Goal: Task Accomplishment & Management: Use online tool/utility

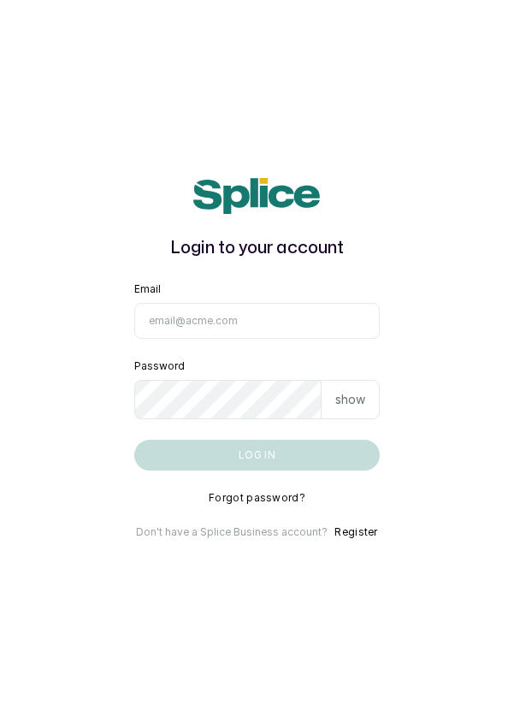
click at [233, 339] on input "Email" at bounding box center [257, 321] width 246 height 36
type input "info@dermaspaceng.com"
click at [134, 440] on button "Log in" at bounding box center [257, 455] width 246 height 31
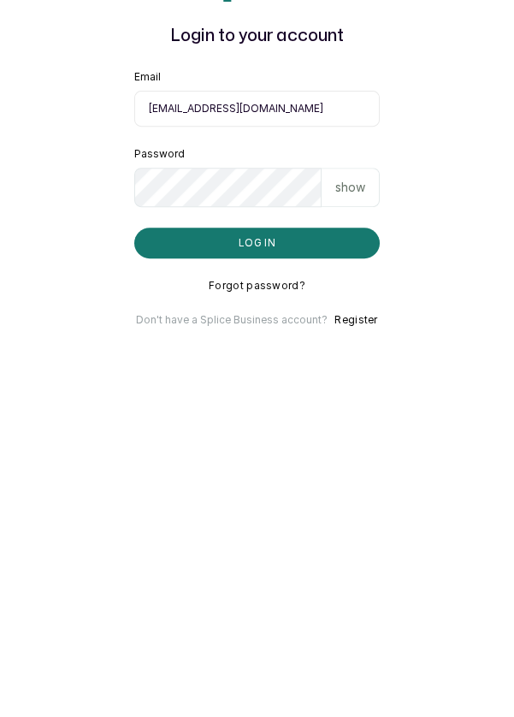
click at [498, 456] on main "Login to your account Email info@dermaspaceng.com Password show Log in Forgot p…" at bounding box center [257, 358] width 514 height 717
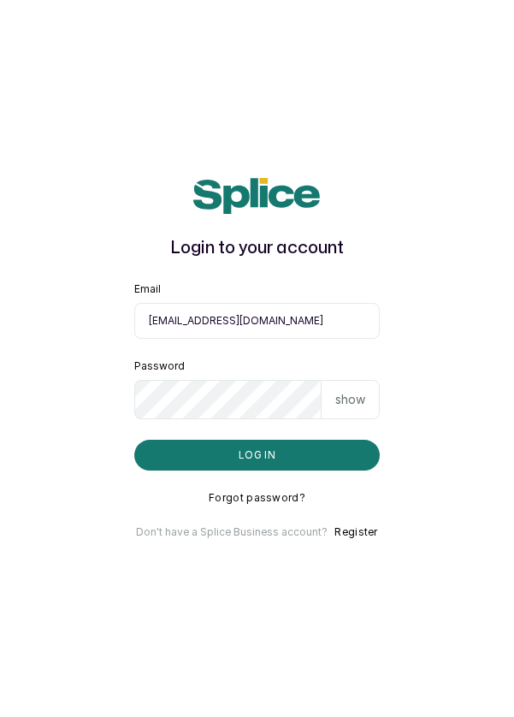
click at [222, 339] on input "info@dermaspaceng.com" at bounding box center [257, 321] width 246 height 36
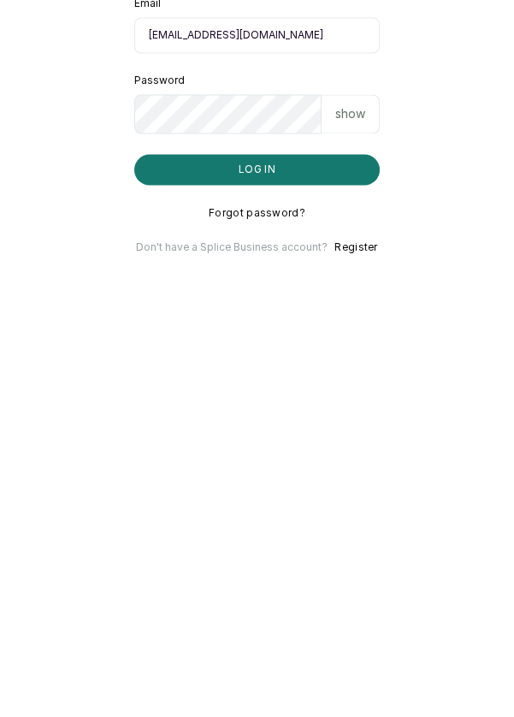
click at [255, 440] on button "Log in" at bounding box center [257, 455] width 246 height 31
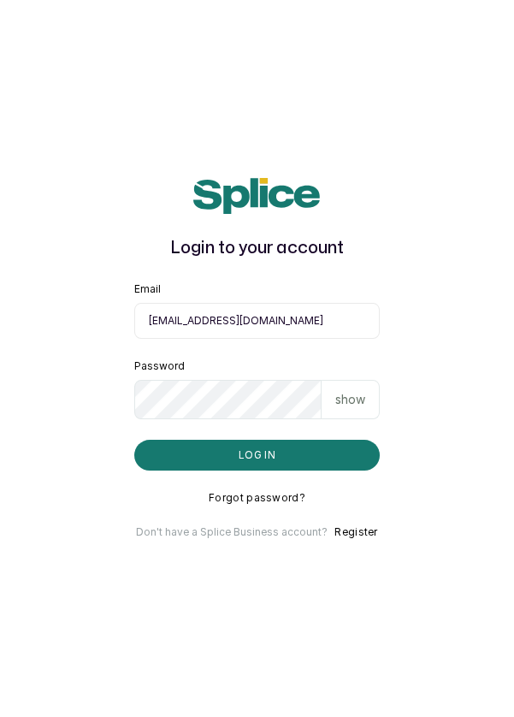
scroll to position [82, 0]
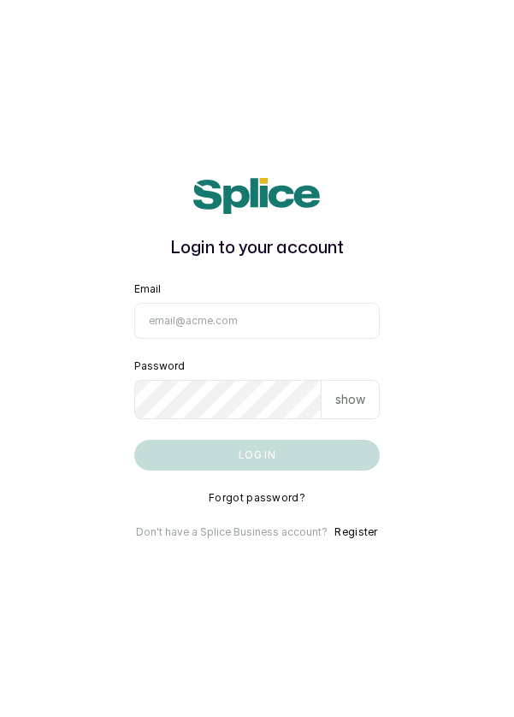
click at [275, 339] on input "Email" at bounding box center [257, 321] width 246 height 36
type input "info@dermaspaceng.com"
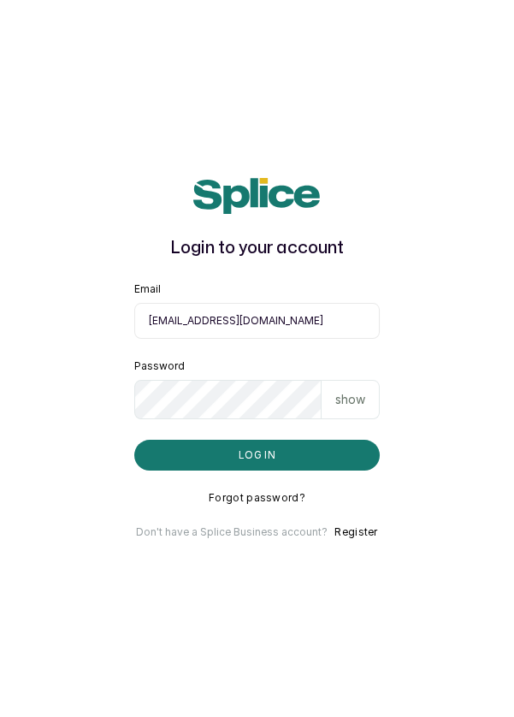
click at [134, 440] on button "Log in" at bounding box center [257, 455] width 246 height 31
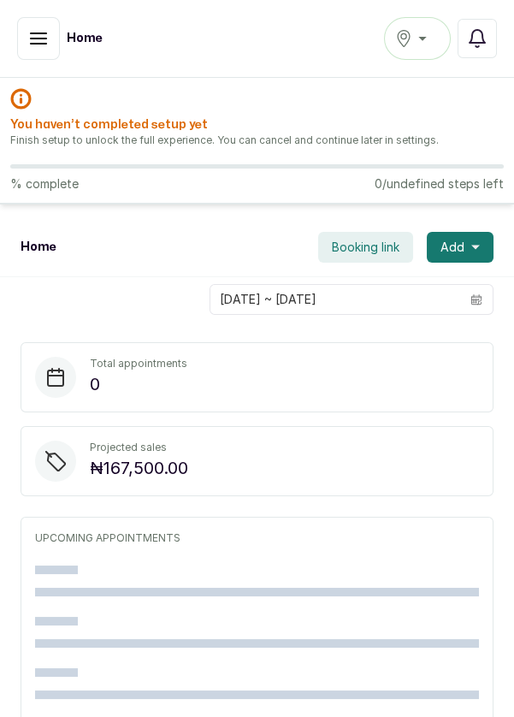
click at [430, 49] on button "Ikoyi" at bounding box center [417, 38] width 67 height 43
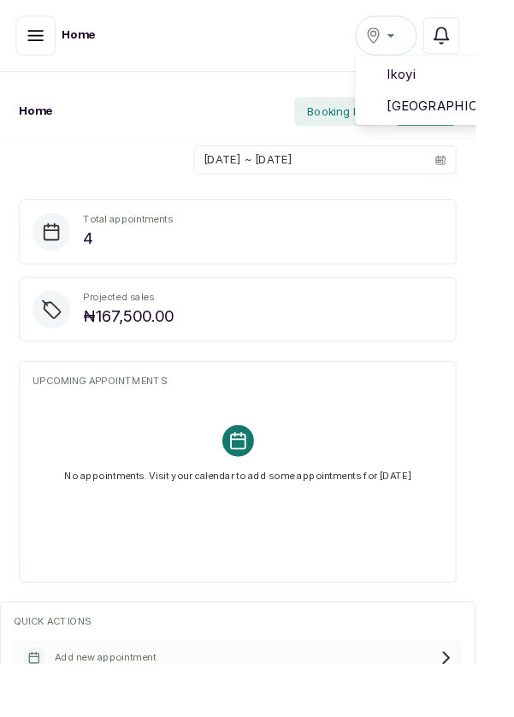
click at [462, 82] on span "Ikoyi" at bounding box center [479, 80] width 123 height 21
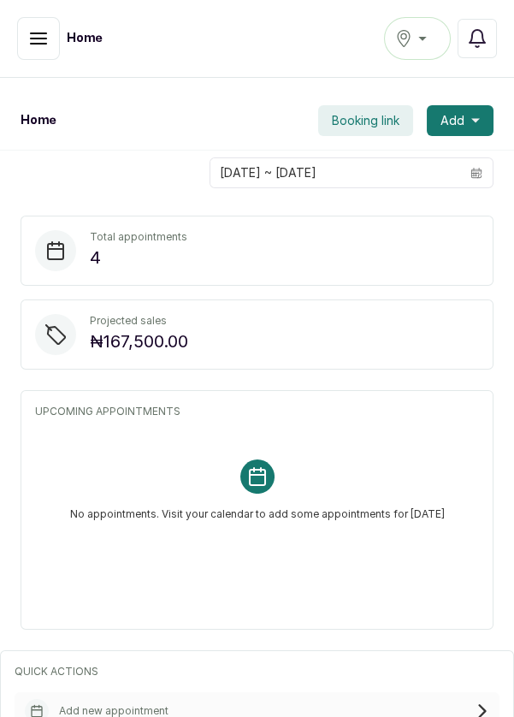
click at [41, 38] on icon "button" at bounding box center [38, 38] width 15 height 10
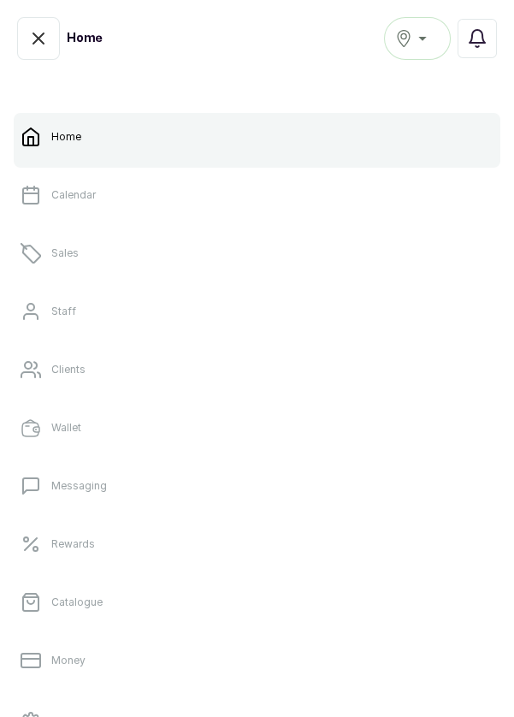
click at [416, 41] on div "Ikoyi" at bounding box center [417, 38] width 44 height 21
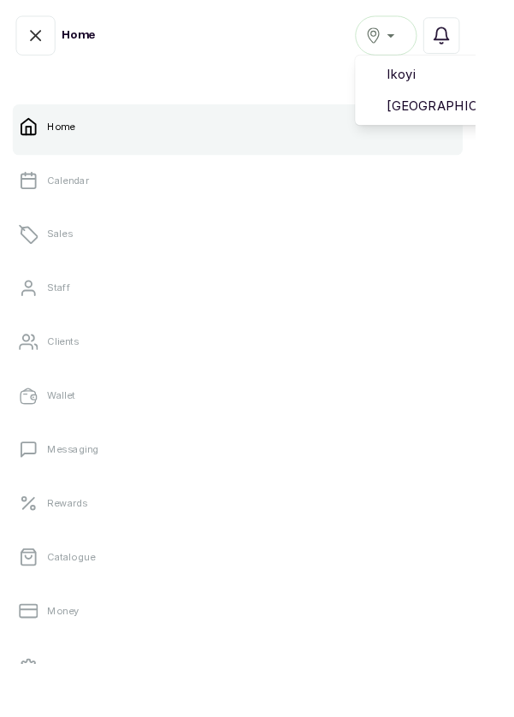
click at [489, 80] on span "Ikoyi" at bounding box center [479, 80] width 123 height 21
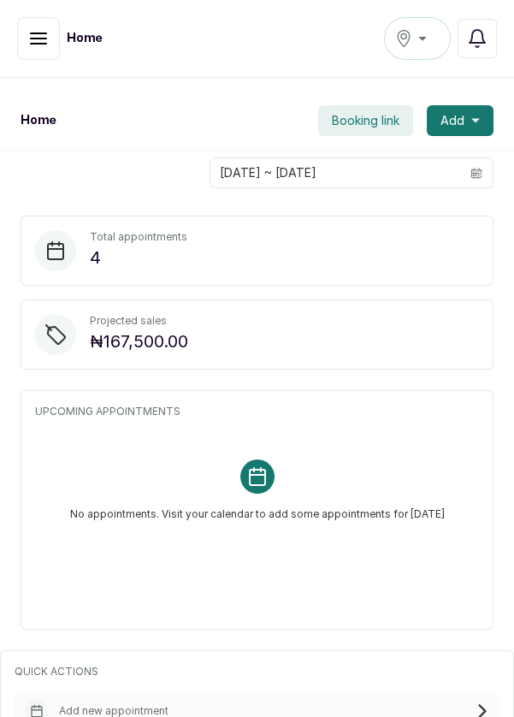
click at [36, 33] on icon "button" at bounding box center [38, 38] width 21 height 21
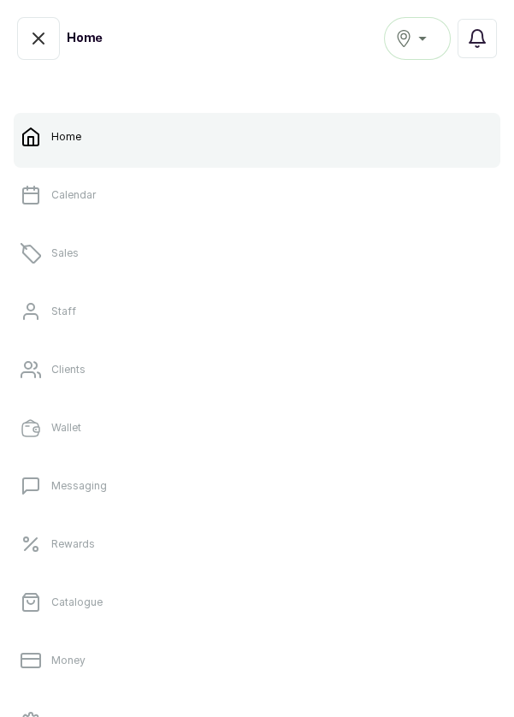
click at [167, 196] on link "Calendar" at bounding box center [257, 195] width 487 height 48
